Goal: Navigation & Orientation: Find specific page/section

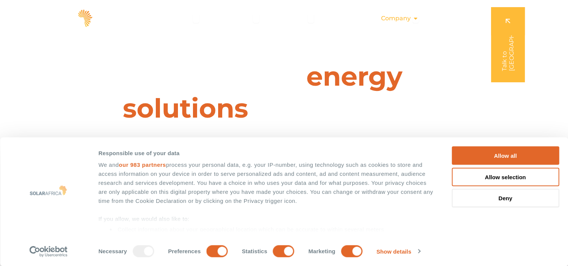
click at [411, 21] on div "Company Close Company Open Company" at bounding box center [400, 18] width 50 height 15
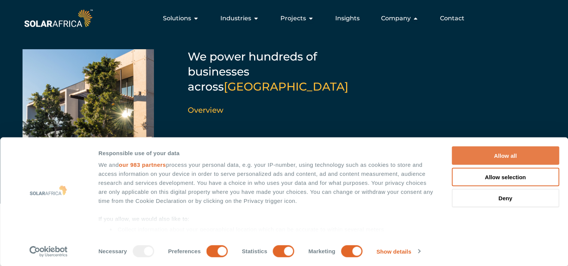
click at [494, 155] on button "Allow all" at bounding box center [505, 155] width 107 height 18
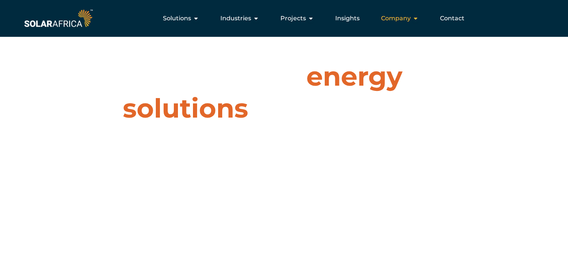
click at [403, 15] on span "Company" at bounding box center [396, 18] width 30 height 9
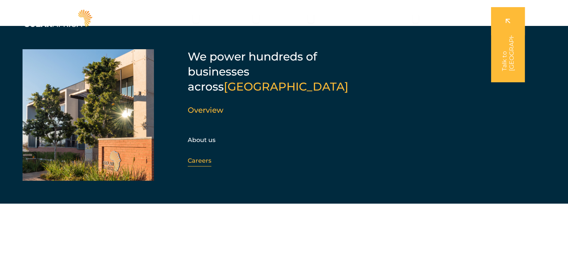
click at [201, 157] on link "Careers" at bounding box center [200, 160] width 24 height 7
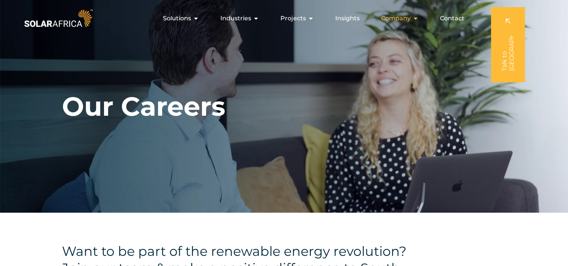
click at [400, 21] on span "Company" at bounding box center [396, 18] width 30 height 9
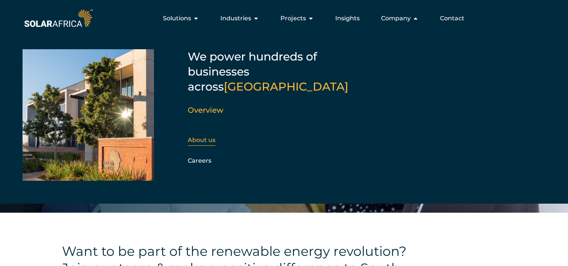
click at [207, 136] on link "About us" at bounding box center [202, 139] width 28 height 7
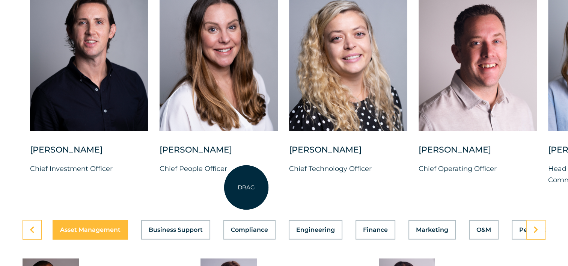
scroll to position [2002, 0]
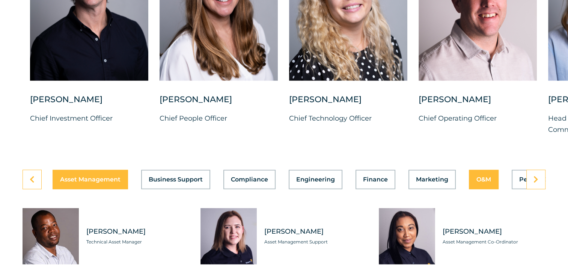
click at [487, 176] on span "O&M" at bounding box center [483, 179] width 15 height 6
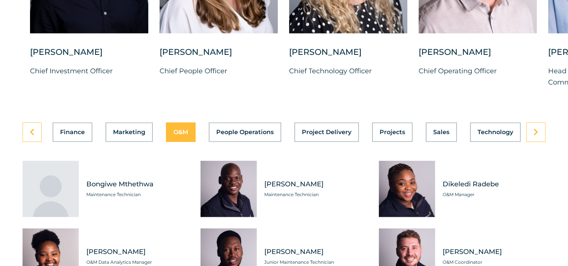
scroll to position [2102, 0]
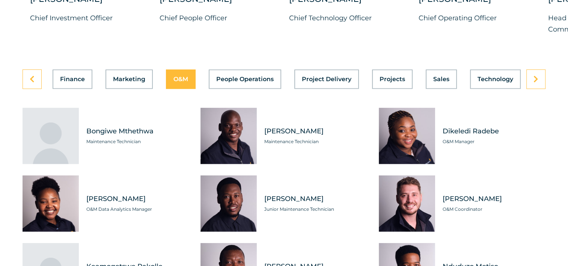
drag, startPoint x: 401, startPoint y: 144, endPoint x: 375, endPoint y: 91, distance: 58.3
click at [375, 87] on div "Asset Management Business Support Compliance Engineering Finance Marketing O&M …" at bounding box center [284, 251] width 523 height 365
drag, startPoint x: 410, startPoint y: 128, endPoint x: 401, endPoint y: 135, distance: 11.8
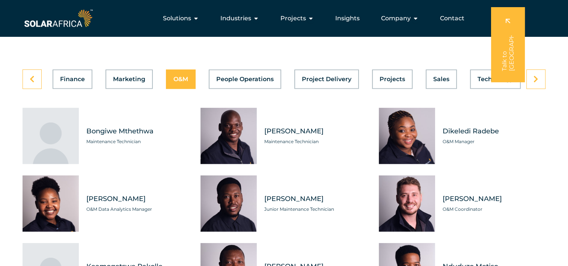
click at [414, 197] on div "Tabs. Open items with Enter or Space, close with Escape and navigate using the …" at bounding box center [407, 203] width 56 height 56
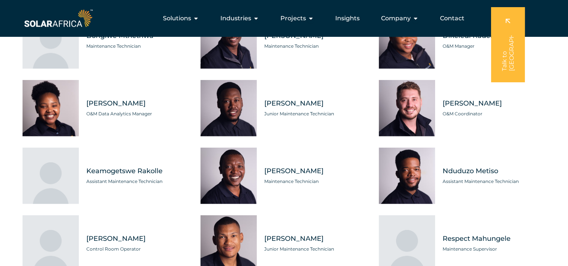
scroll to position [2203, 0]
